Goal: Find specific page/section: Find specific page/section

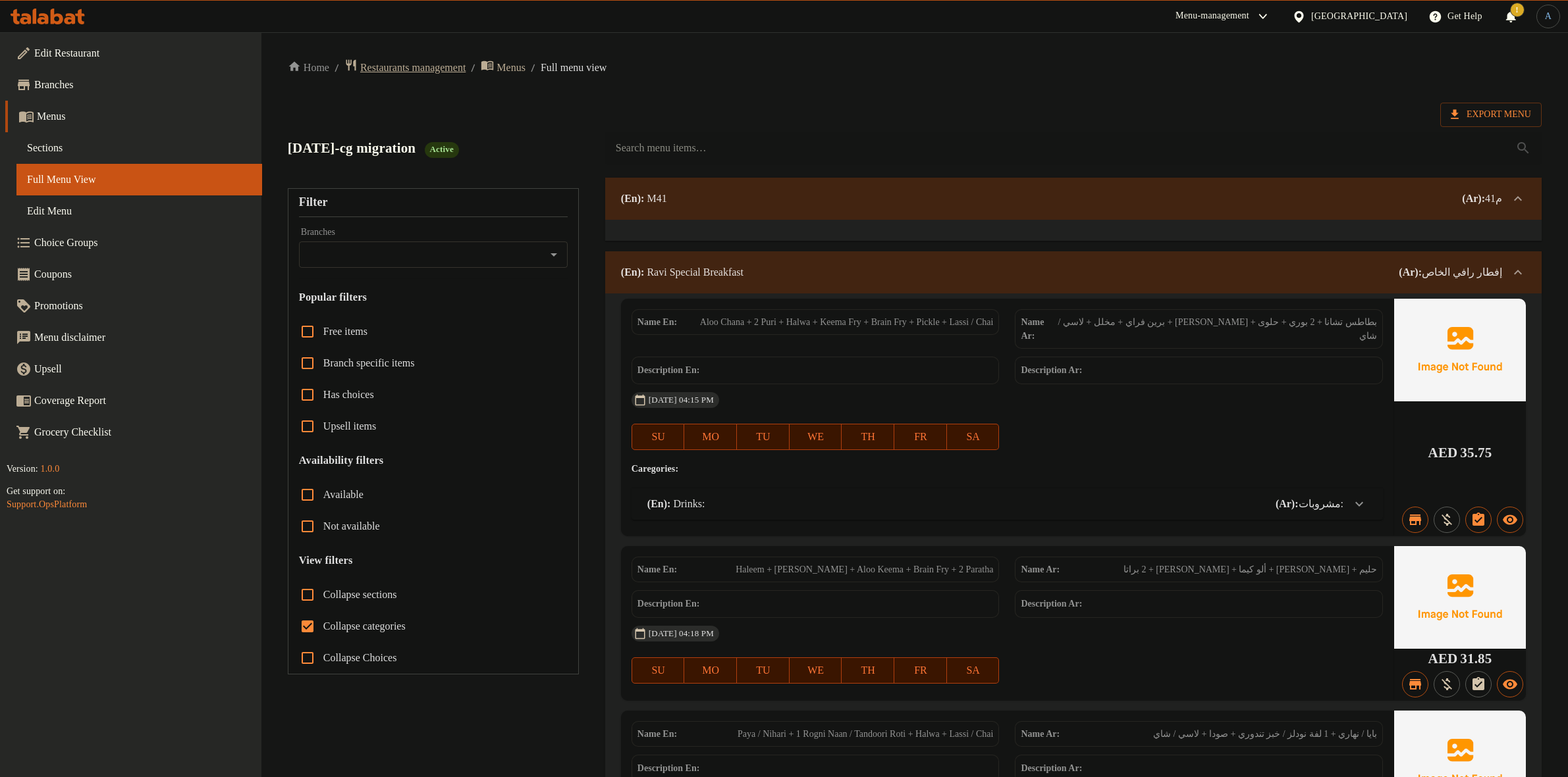
click at [442, 68] on span "Restaurants management" at bounding box center [412, 67] width 105 height 15
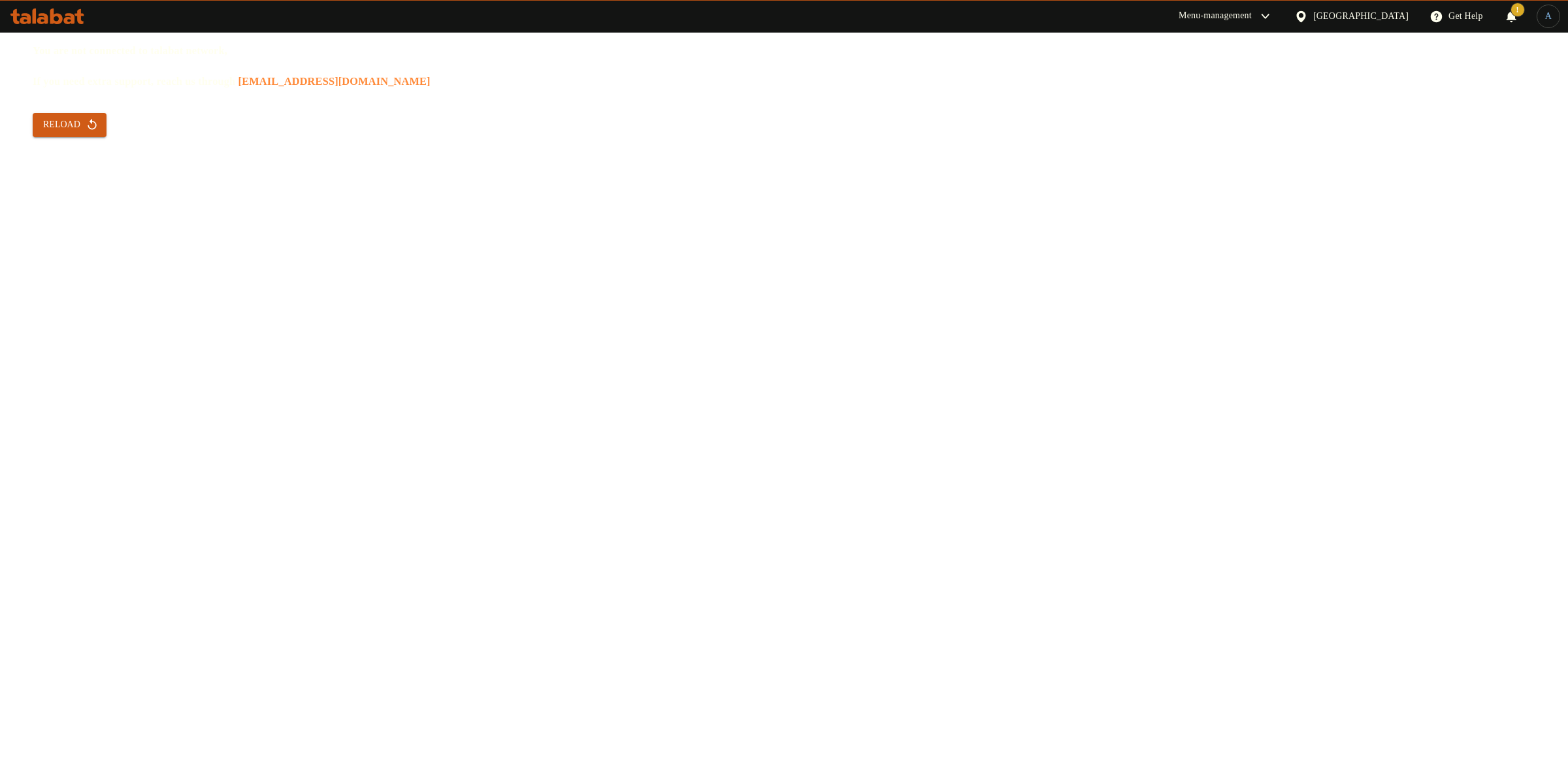
click at [87, 120] on icon "button" at bounding box center [92, 125] width 13 height 13
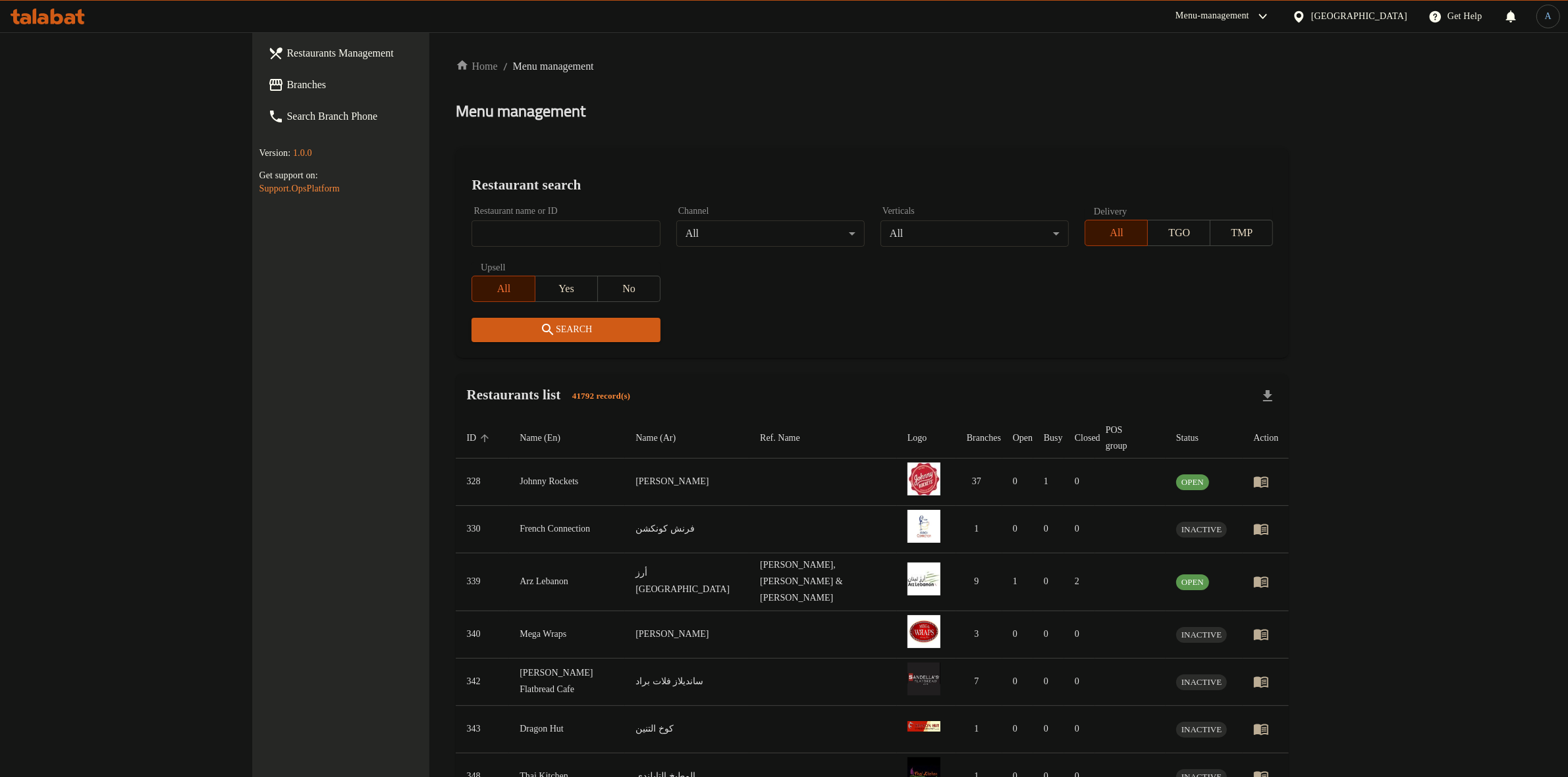
click at [1325, 17] on div "[GEOGRAPHIC_DATA]" at bounding box center [1359, 17] width 96 height 15
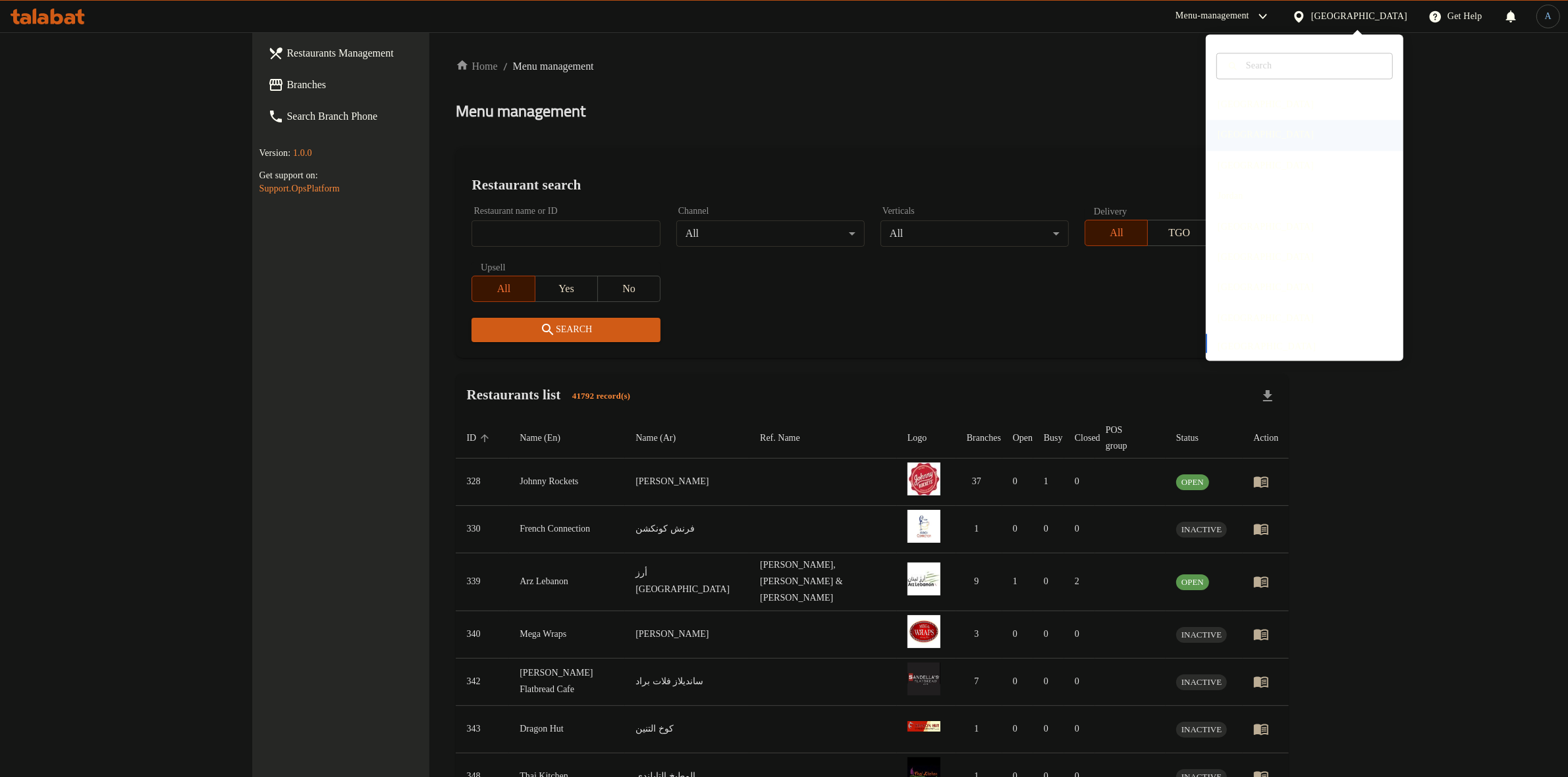
click at [1229, 138] on div "Egypt" at bounding box center [1265, 135] width 96 height 15
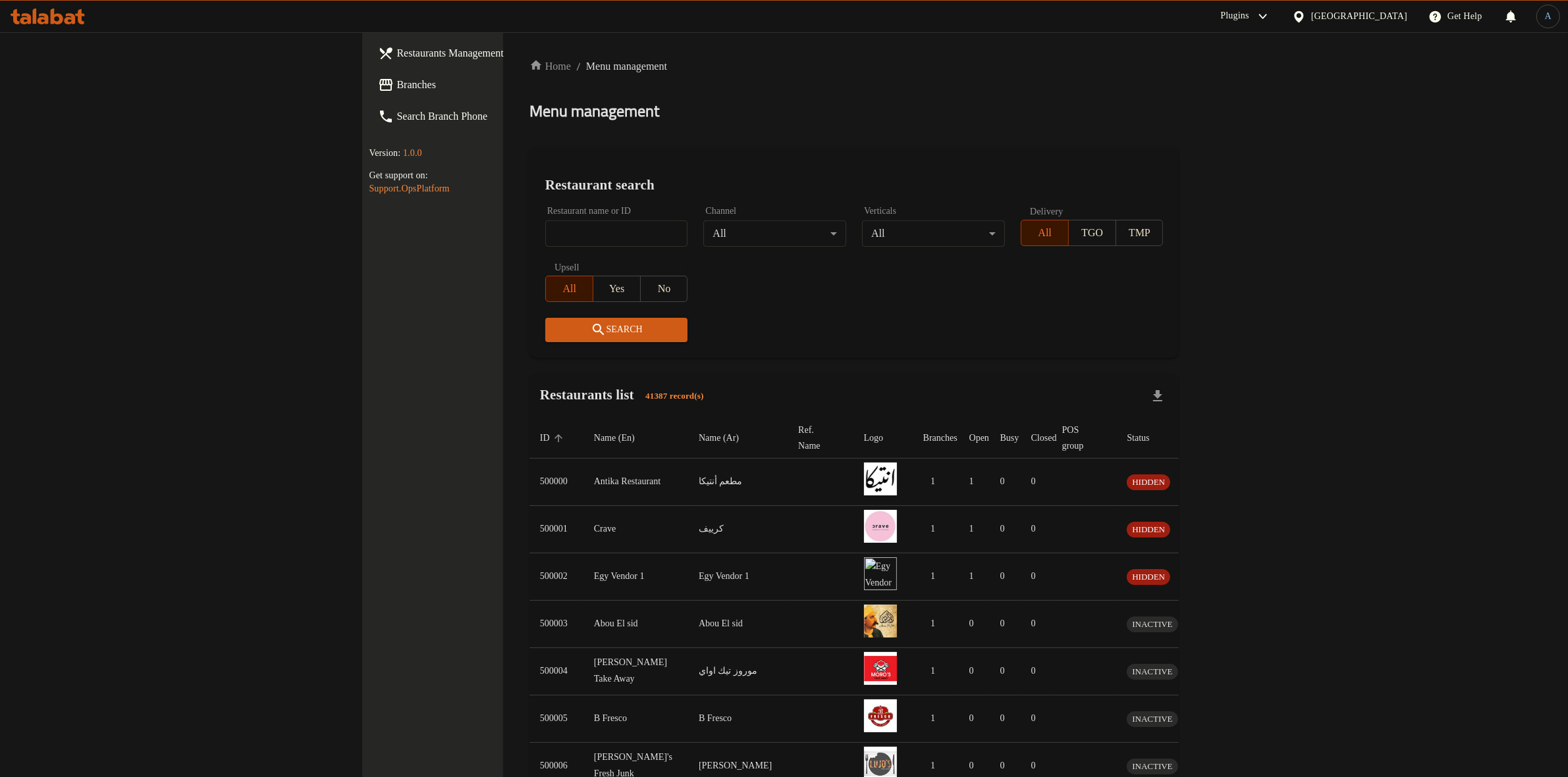
click at [545, 221] on input "search" at bounding box center [617, 234] width 143 height 26
paste input "775571"
type input "775571"
click at [367, 94] on link "Branches" at bounding box center [495, 85] width 257 height 32
